Goal: Task Accomplishment & Management: Manage account settings

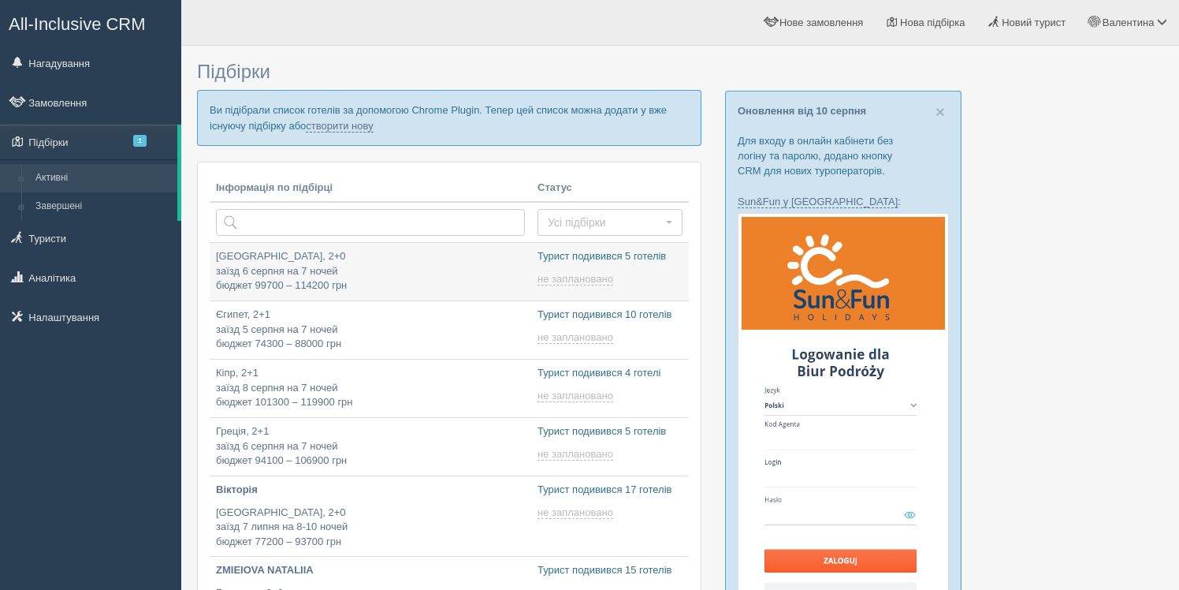
type input "2025-08-12 14:15"
click at [434, 270] on p "Испания, 2+0 заїзд 6 серпня на 7 ночей бюджет 99700 – 114200 грн" at bounding box center [370, 271] width 309 height 44
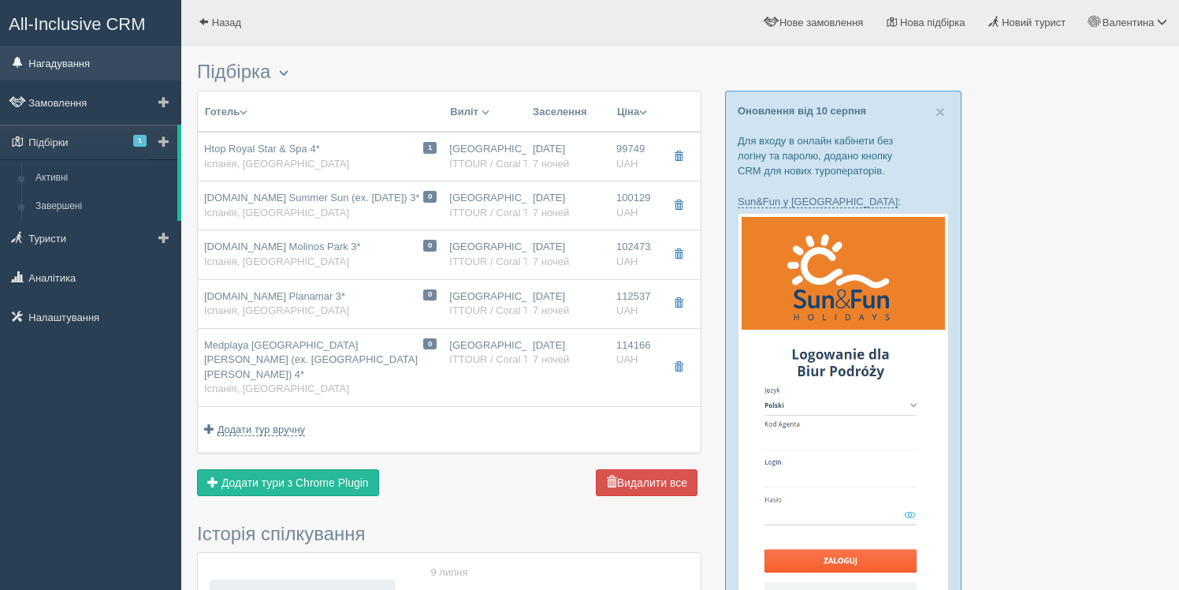
click at [63, 62] on link "Нагадування" at bounding box center [90, 63] width 181 height 35
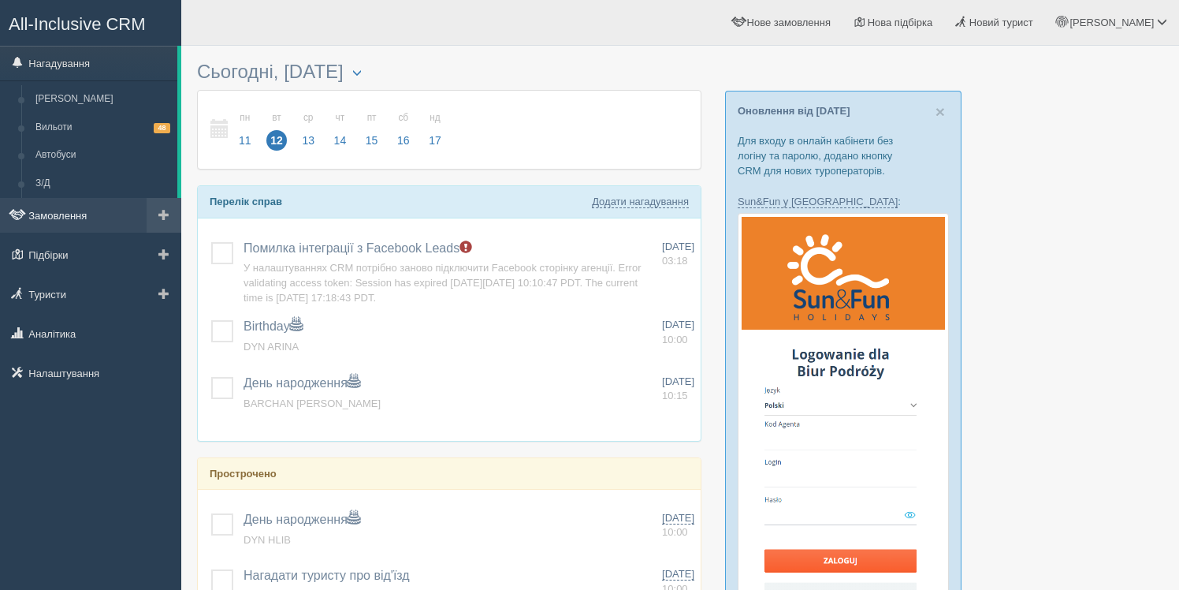
click at [58, 218] on link "Замовлення" at bounding box center [90, 215] width 181 height 35
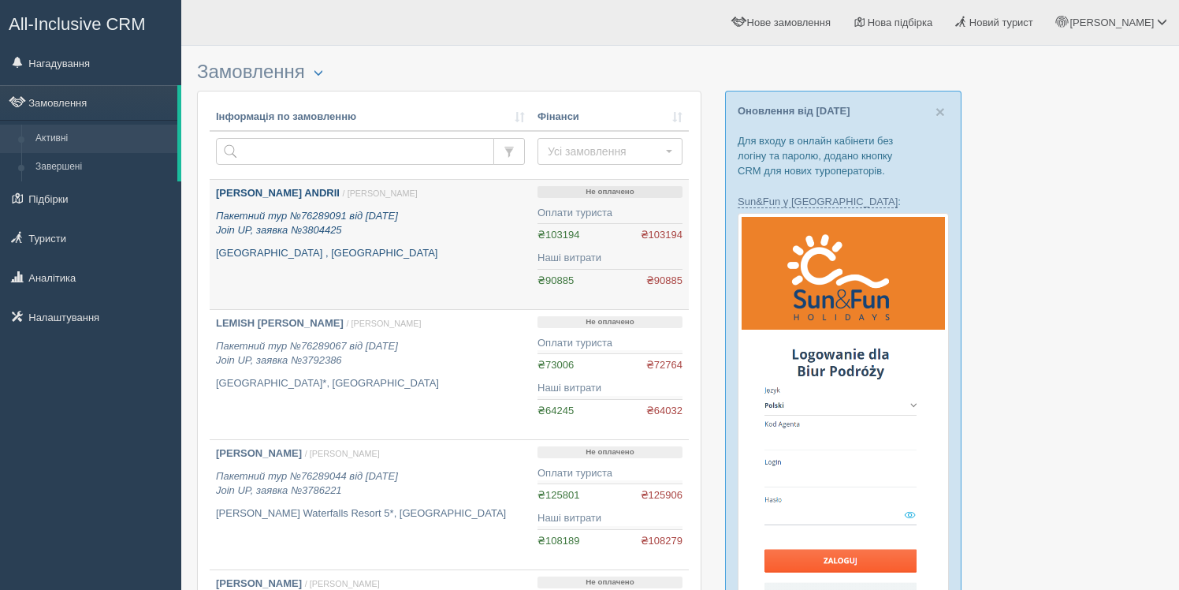
click at [318, 246] on div "[PERSON_NAME] ANDRII / [PERSON_NAME] Пакетний тур №76289091 від [DATE] Join UP,…" at bounding box center [370, 223] width 309 height 74
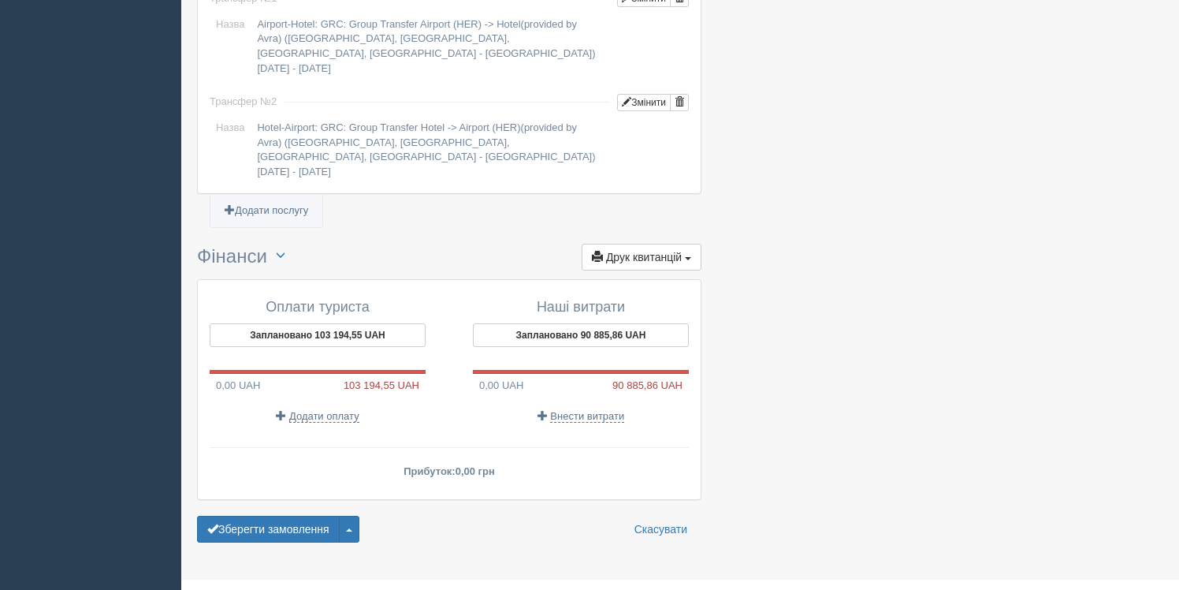
scroll to position [1490, 0]
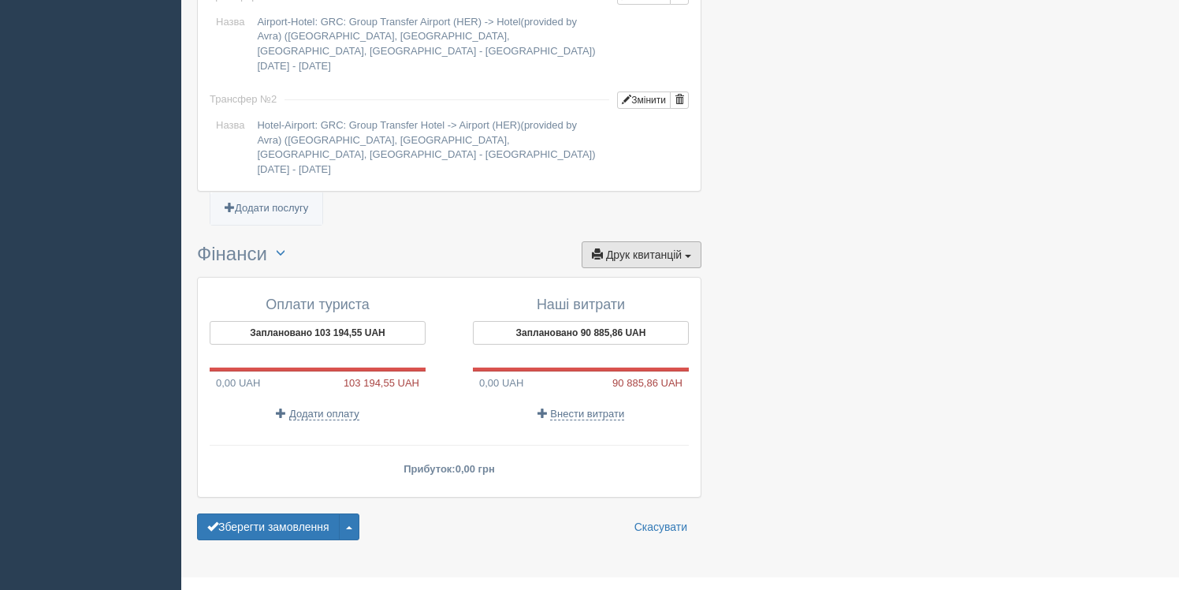
click at [643, 248] on span "Друк квитанцій" at bounding box center [644, 254] width 76 height 13
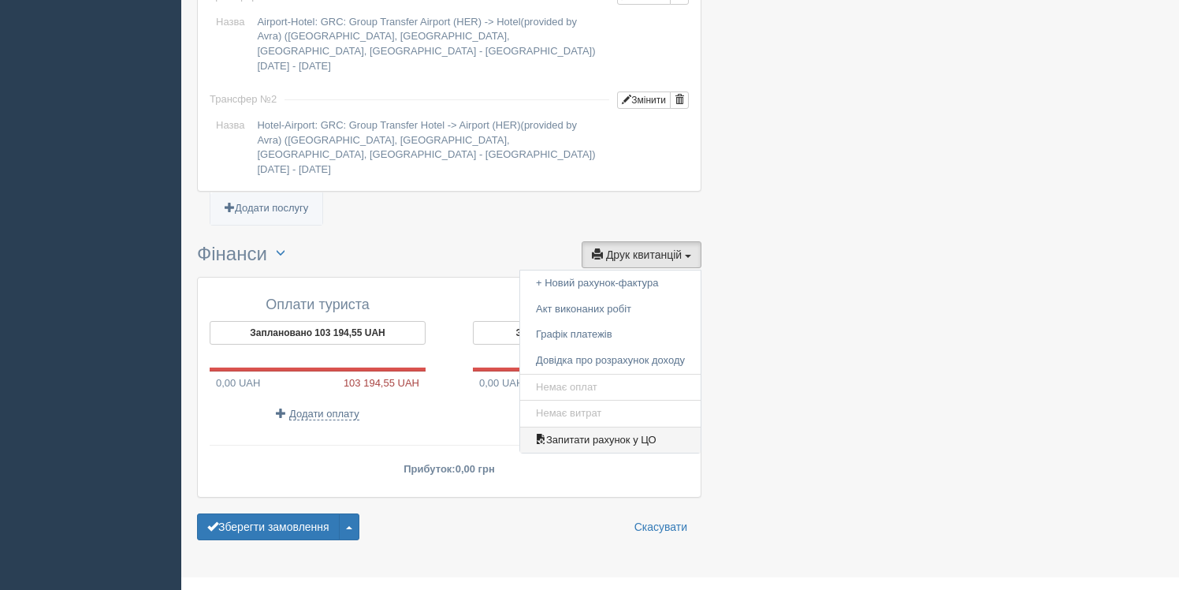
click at [625, 427] on link "Запитати рахунок у ЦО" at bounding box center [610, 440] width 180 height 26
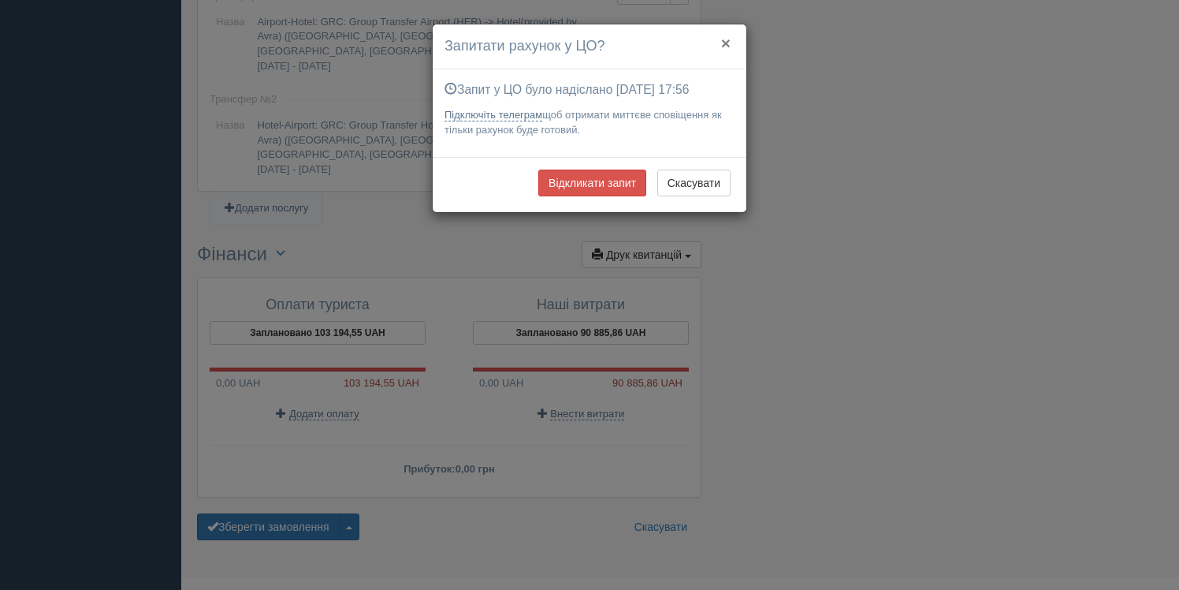
click at [727, 42] on button "×" at bounding box center [725, 43] width 9 height 17
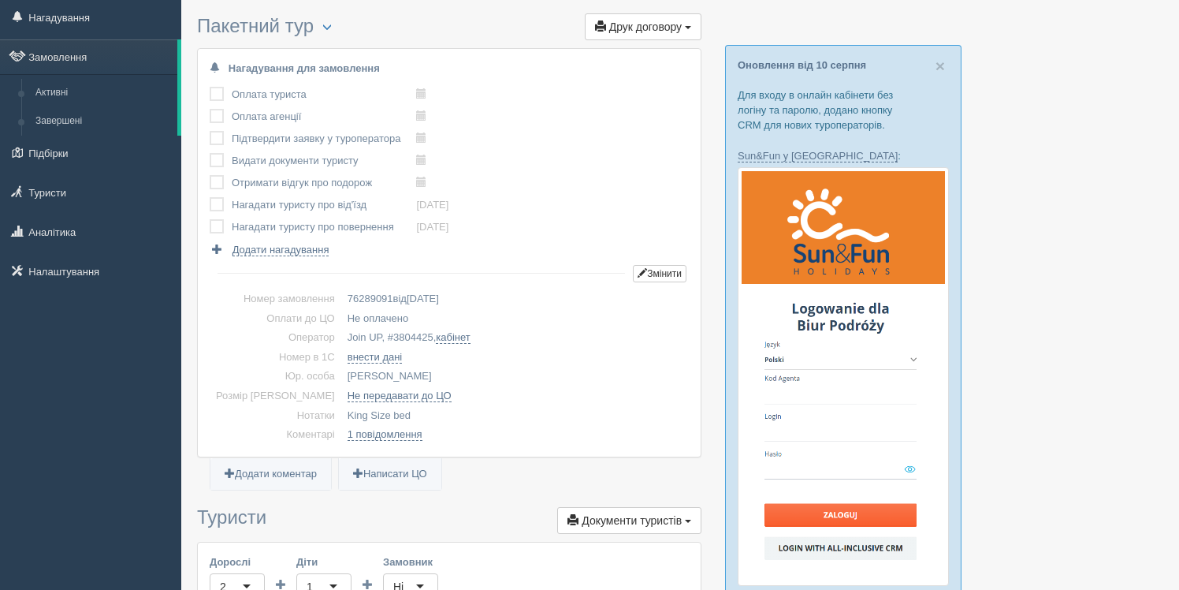
scroll to position [45, 0]
drag, startPoint x: 262, startPoint y: 338, endPoint x: 411, endPoint y: 342, distance: 149.0
click at [411, 342] on tr "Оператор Join UP, # 3804425 , кабінет" at bounding box center [449, 339] width 479 height 20
copy tr "Оператор Join UP, #"
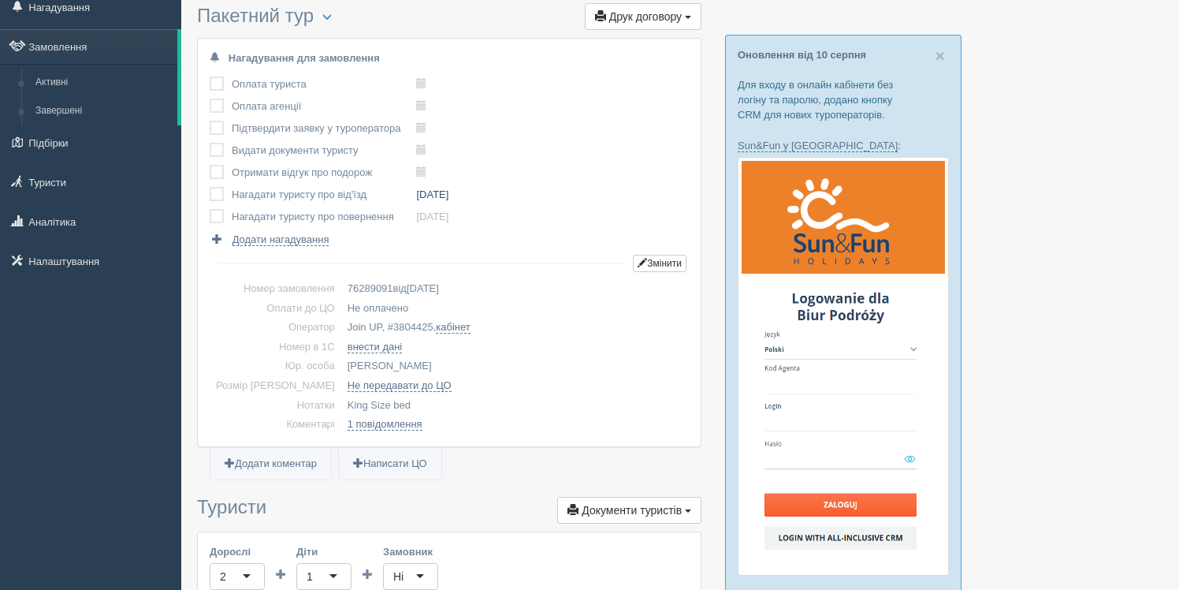
scroll to position [0, 0]
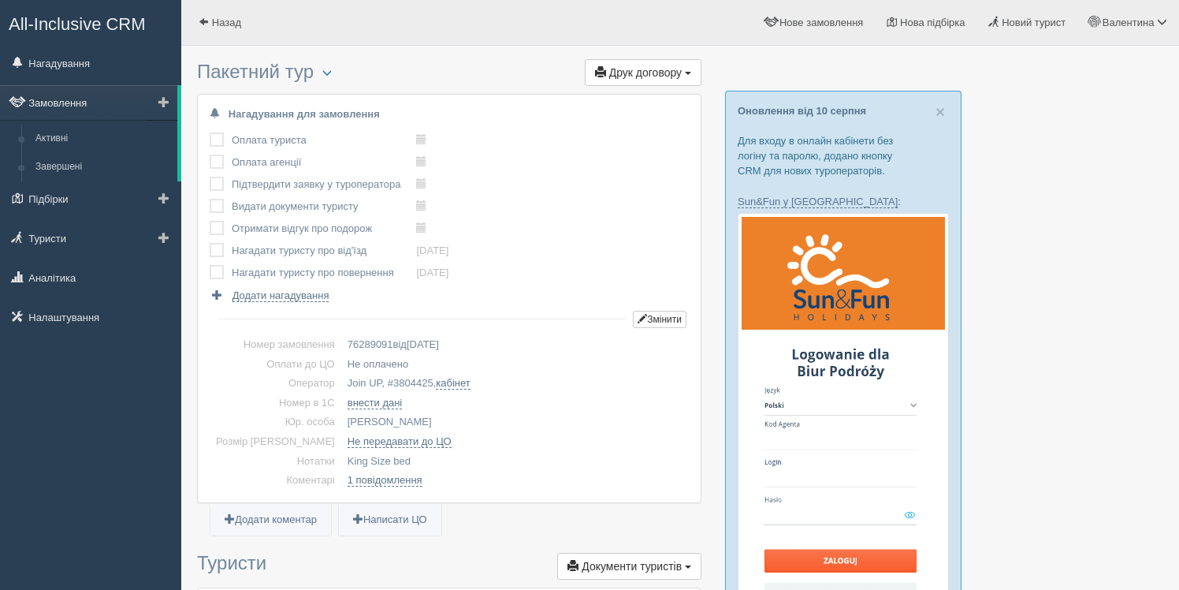
click at [50, 106] on link "Замовлення" at bounding box center [88, 102] width 177 height 35
